Goal: Find specific page/section: Find specific page/section

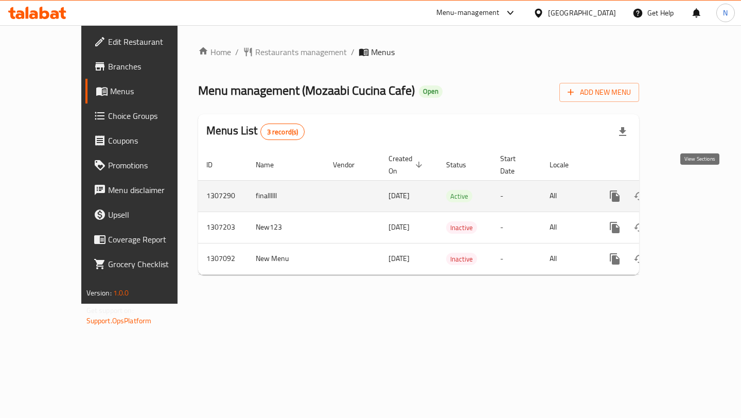
click at [695, 190] on icon "enhanced table" at bounding box center [689, 196] width 12 height 12
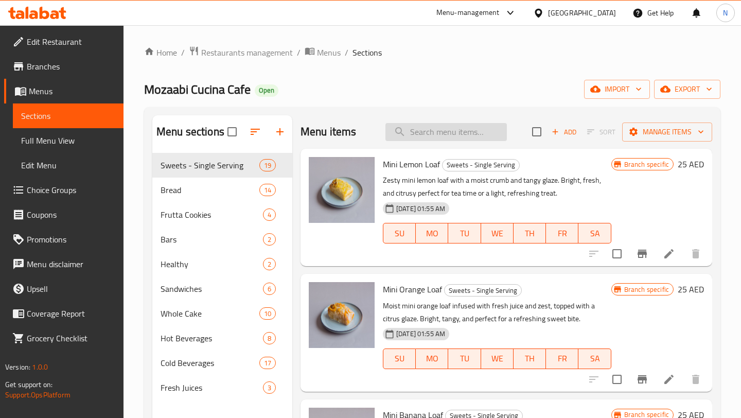
click at [438, 134] on input "search" at bounding box center [446, 132] width 121 height 18
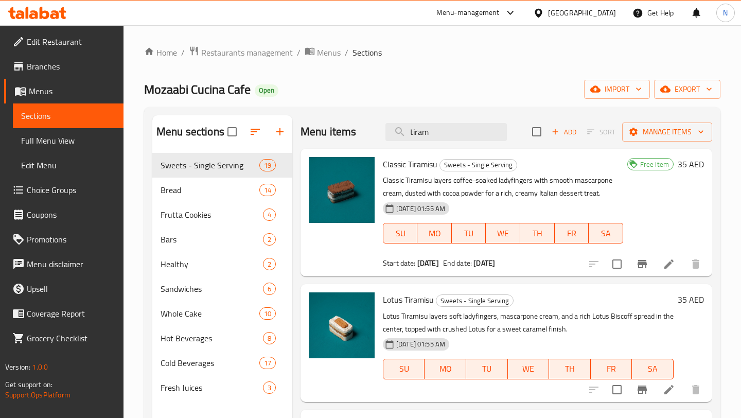
type input "tiram"
click at [315, 58] on span "breadcrumb" at bounding box center [311, 52] width 12 height 13
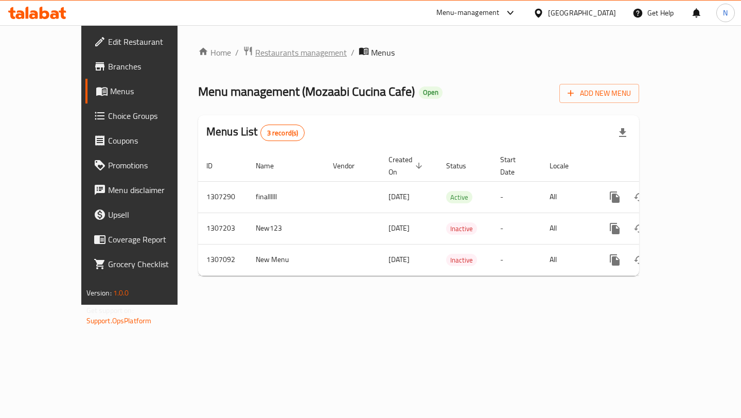
click at [255, 55] on span "Restaurants management" at bounding box center [301, 52] width 92 height 12
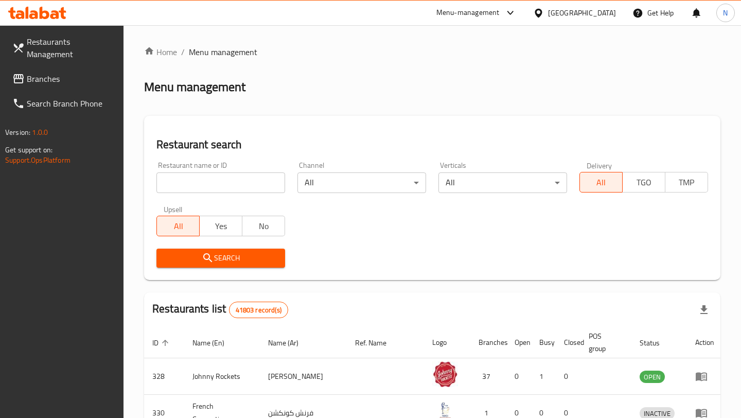
click at [224, 177] on input "search" at bounding box center [220, 182] width 129 height 21
type input "mozaabi"
click at [233, 252] on span "Search" at bounding box center [221, 258] width 112 height 13
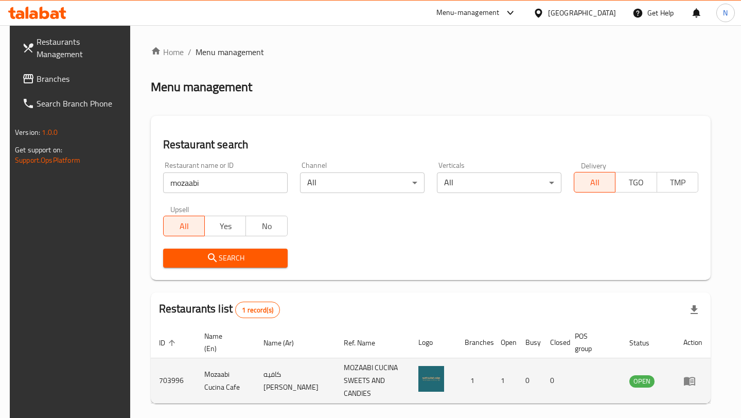
click at [168, 376] on td "703996" at bounding box center [173, 380] width 45 height 45
copy td "703996"
